Goal: Task Accomplishment & Management: Manage account settings

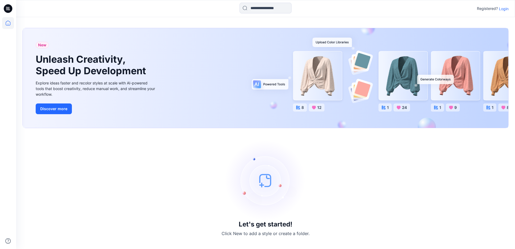
click at [505, 10] on p "Login" at bounding box center [504, 9] width 10 height 6
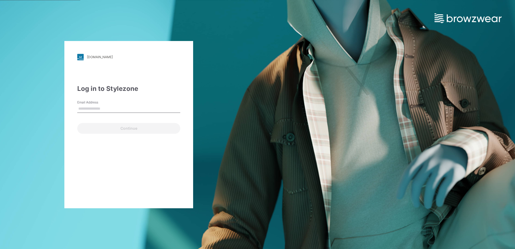
click at [94, 108] on input "Email Address" at bounding box center [128, 109] width 103 height 8
type input "**********"
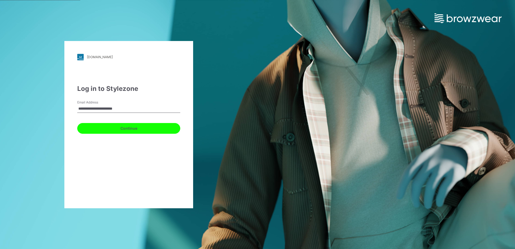
click at [124, 131] on button "Continue" at bounding box center [128, 128] width 103 height 11
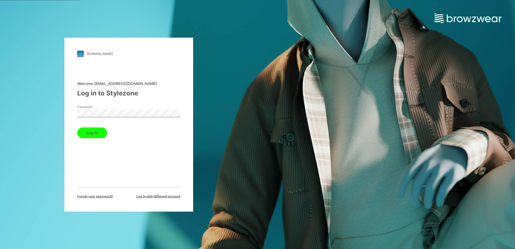
click at [101, 132] on button "Log in" at bounding box center [92, 132] width 30 height 11
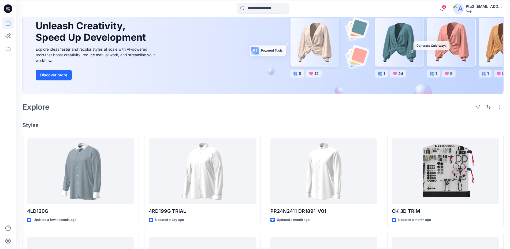
scroll to position [55, 0]
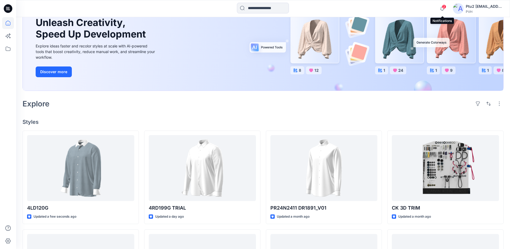
click at [445, 7] on span "2" at bounding box center [444, 7] width 4 height 4
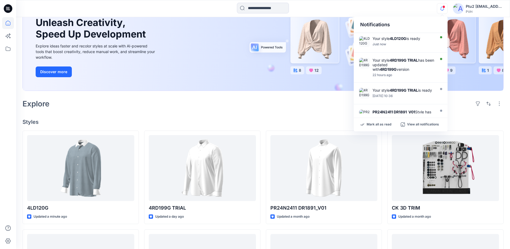
click at [320, 16] on div "Notifications Your style 4LD120G is ready Just now Your style 4RD199G TRIAL has…" at bounding box center [263, 8] width 494 height 17
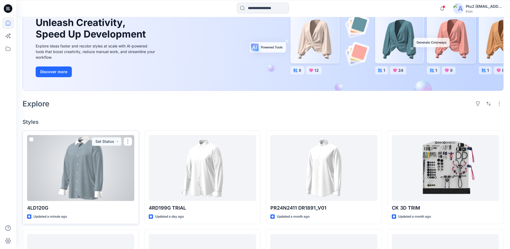
click at [88, 155] on div at bounding box center [80, 168] width 107 height 66
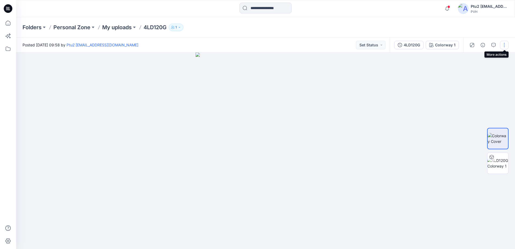
click at [504, 43] on button "button" at bounding box center [504, 45] width 9 height 9
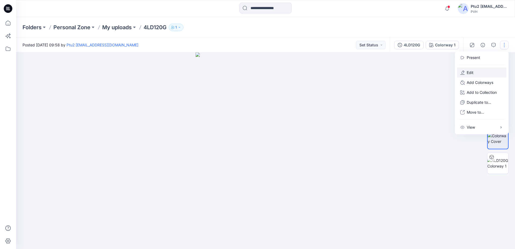
click at [473, 72] on p "Edit" at bounding box center [469, 73] width 7 height 6
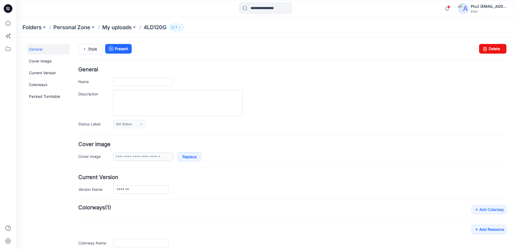
type input "*******"
type input "**********"
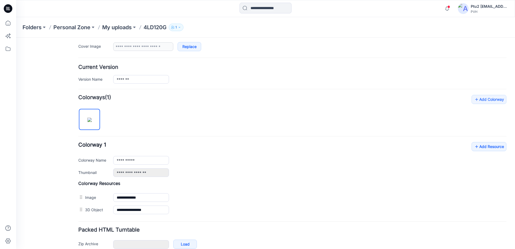
scroll to position [139, 0]
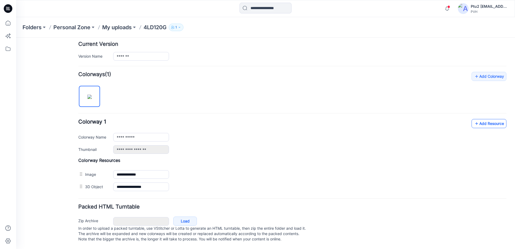
click at [490, 119] on link "Add Resource" at bounding box center [488, 123] width 35 height 9
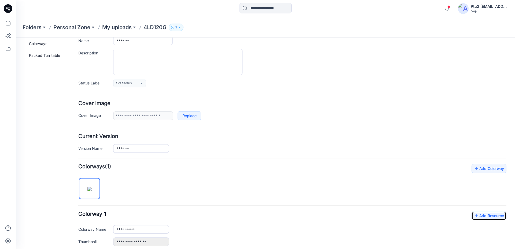
scroll to position [0, 0]
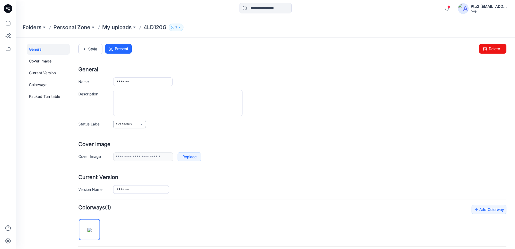
click at [135, 124] on link "Set Status" at bounding box center [129, 124] width 33 height 9
click at [87, 98] on div "Description" at bounding box center [292, 103] width 428 height 26
click at [107, 157] on link at bounding box center [108, 156] width 4 height 4
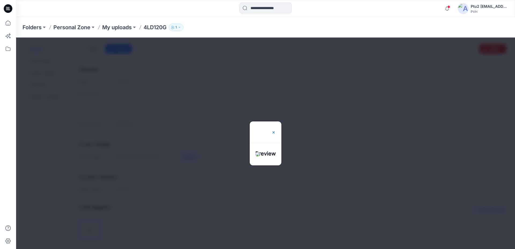
click at [276, 130] on img at bounding box center [273, 132] width 4 height 4
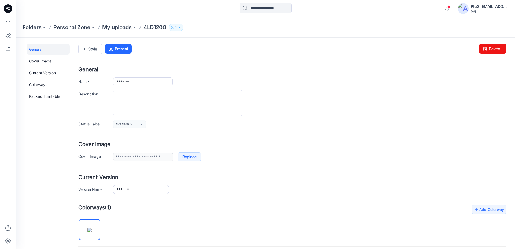
click at [291, 29] on div "Folders Personal Zone My uploads 4LD120G 1" at bounding box center [245, 28] width 444 height 8
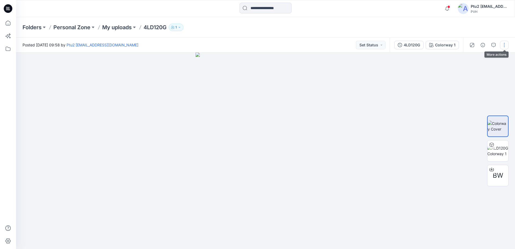
click at [504, 47] on button "button" at bounding box center [504, 45] width 9 height 9
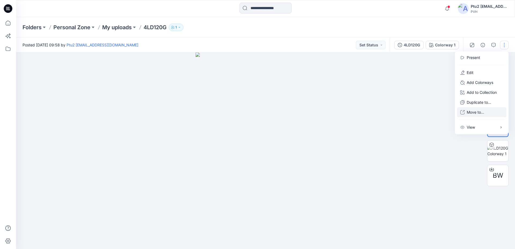
click at [475, 112] on p "Move to..." at bounding box center [474, 112] width 17 height 6
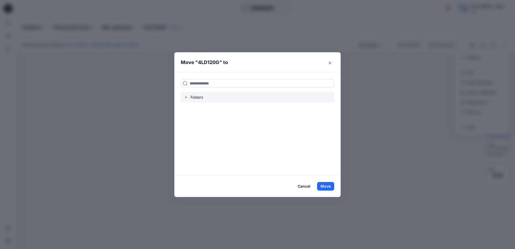
click at [187, 95] on icon "button" at bounding box center [186, 97] width 4 height 4
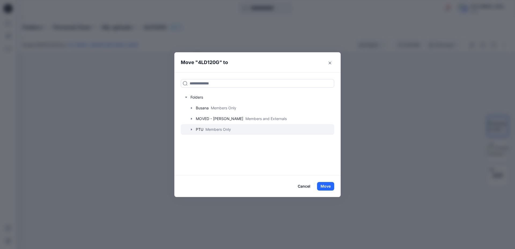
click at [192, 130] on icon "button" at bounding box center [191, 129] width 4 height 4
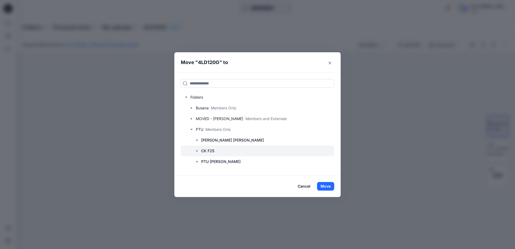
scroll to position [9, 0]
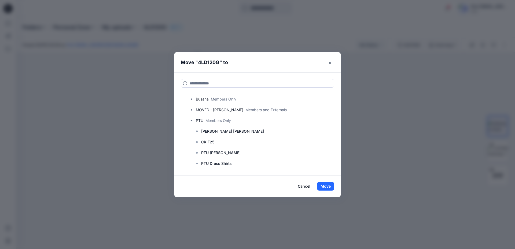
click at [381, 139] on div "Move " 4LD120G " to Folders Busana Members Only MOVED - TOMMY NA Members and Ex…" at bounding box center [257, 124] width 515 height 249
